Goal: Task Accomplishment & Management: Use online tool/utility

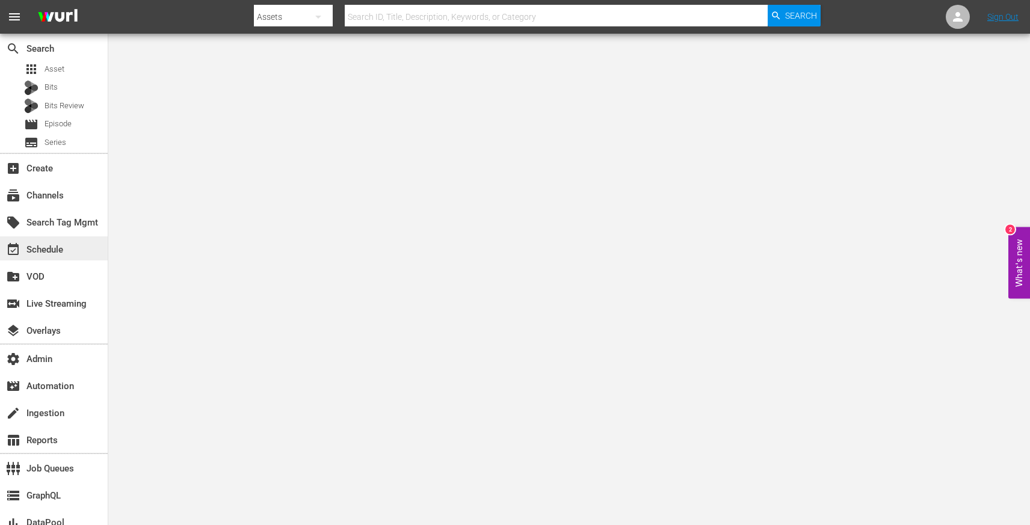
click at [52, 248] on div "event_available Schedule" at bounding box center [33, 248] width 67 height 11
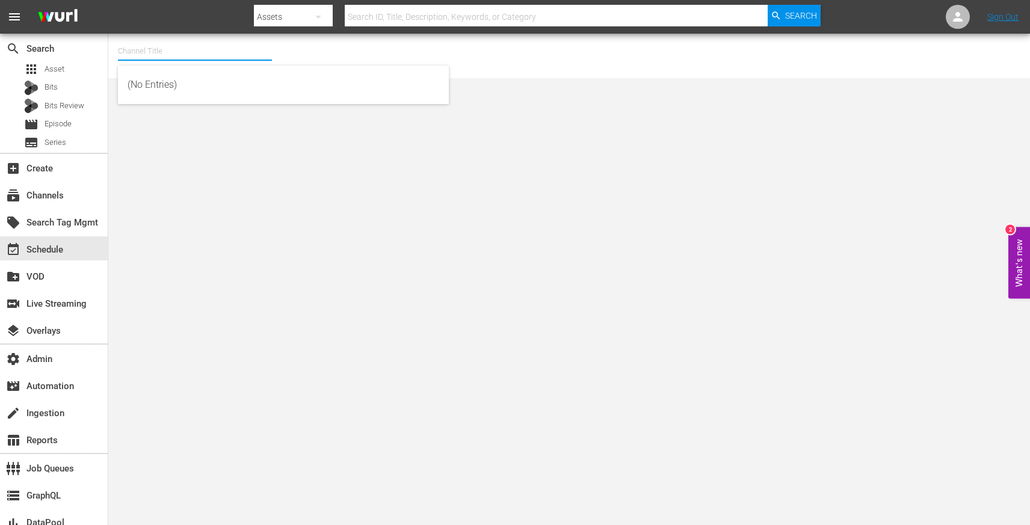
click at [184, 50] on input "text" at bounding box center [195, 51] width 154 height 29
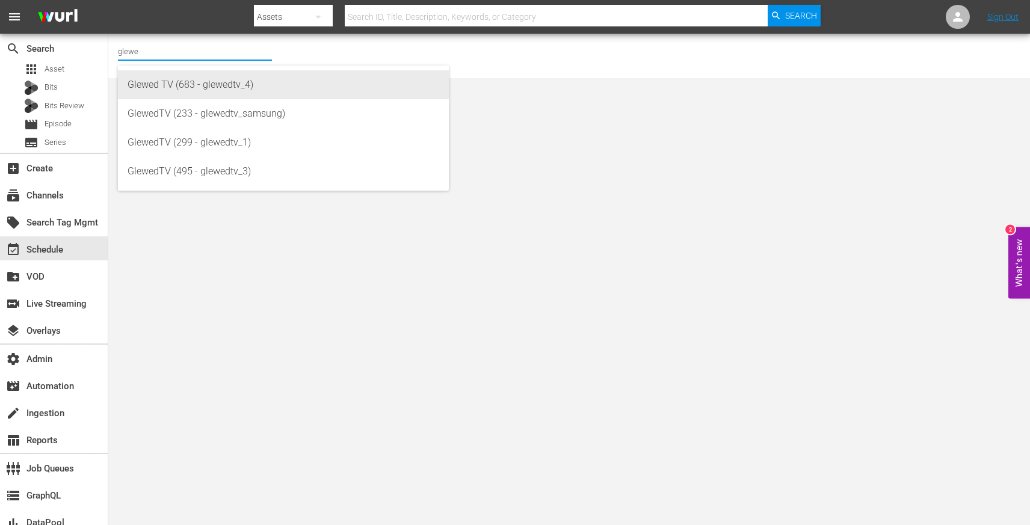
click at [192, 85] on div "Glewed TV (683 - glewedtv_4)" at bounding box center [284, 84] width 312 height 29
type input "Glewed TV (683 - glewedtv_4)"
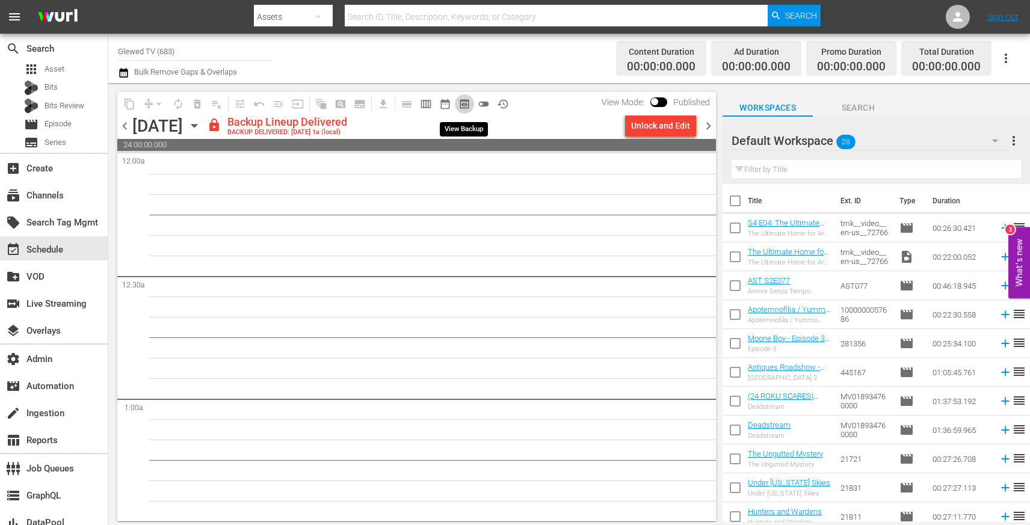
click at [466, 106] on span "preview_outlined" at bounding box center [465, 104] width 12 height 12
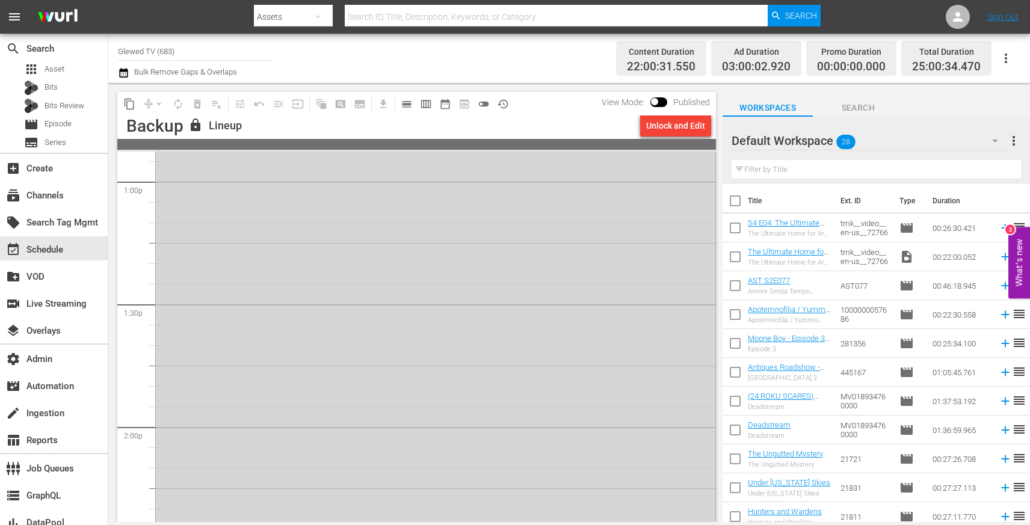
scroll to position [3171, 0]
click at [439, 319] on div "Tentacle 8 AUTO-LOOPED" at bounding box center [436, 356] width 560 height 609
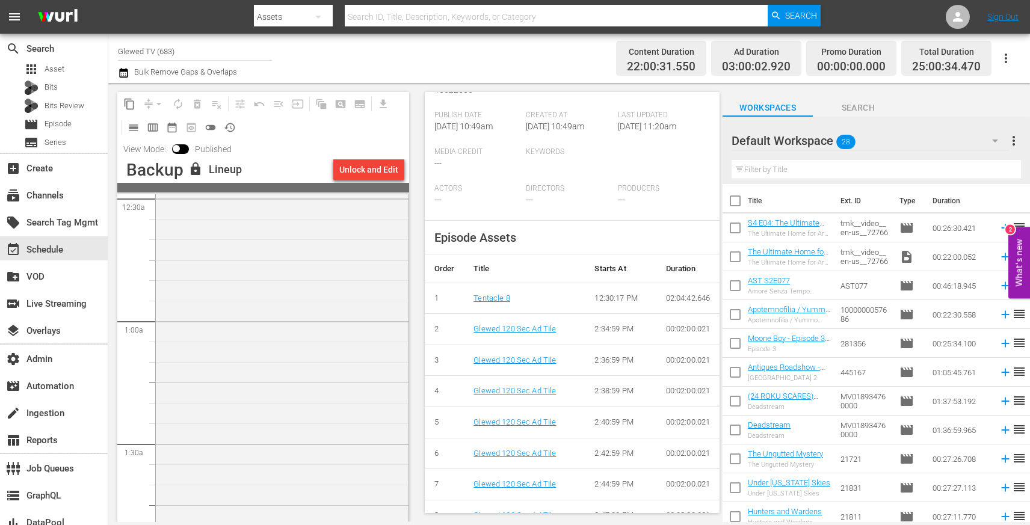
scroll to position [0, 0]
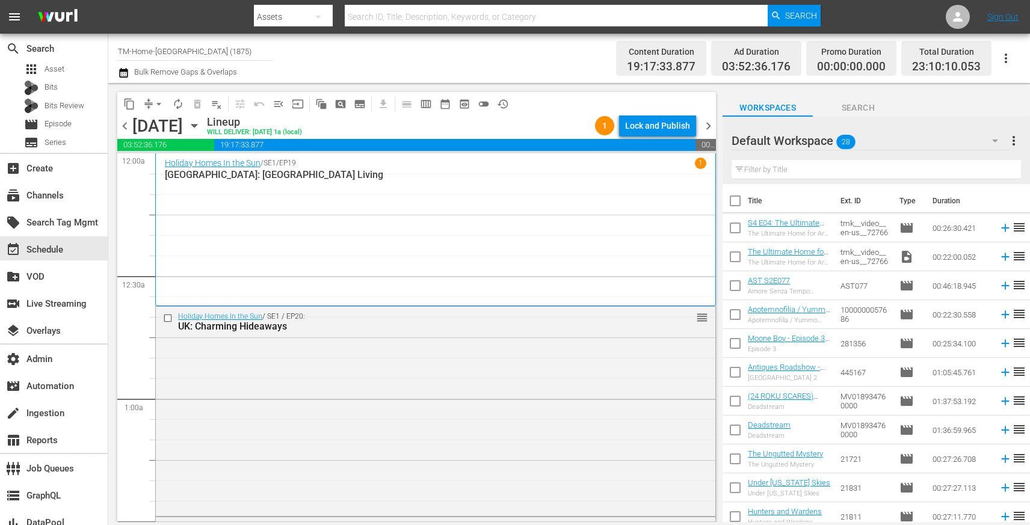
scroll to position [5524, 0]
